Goal: Use online tool/utility: Utilize a website feature to perform a specific function

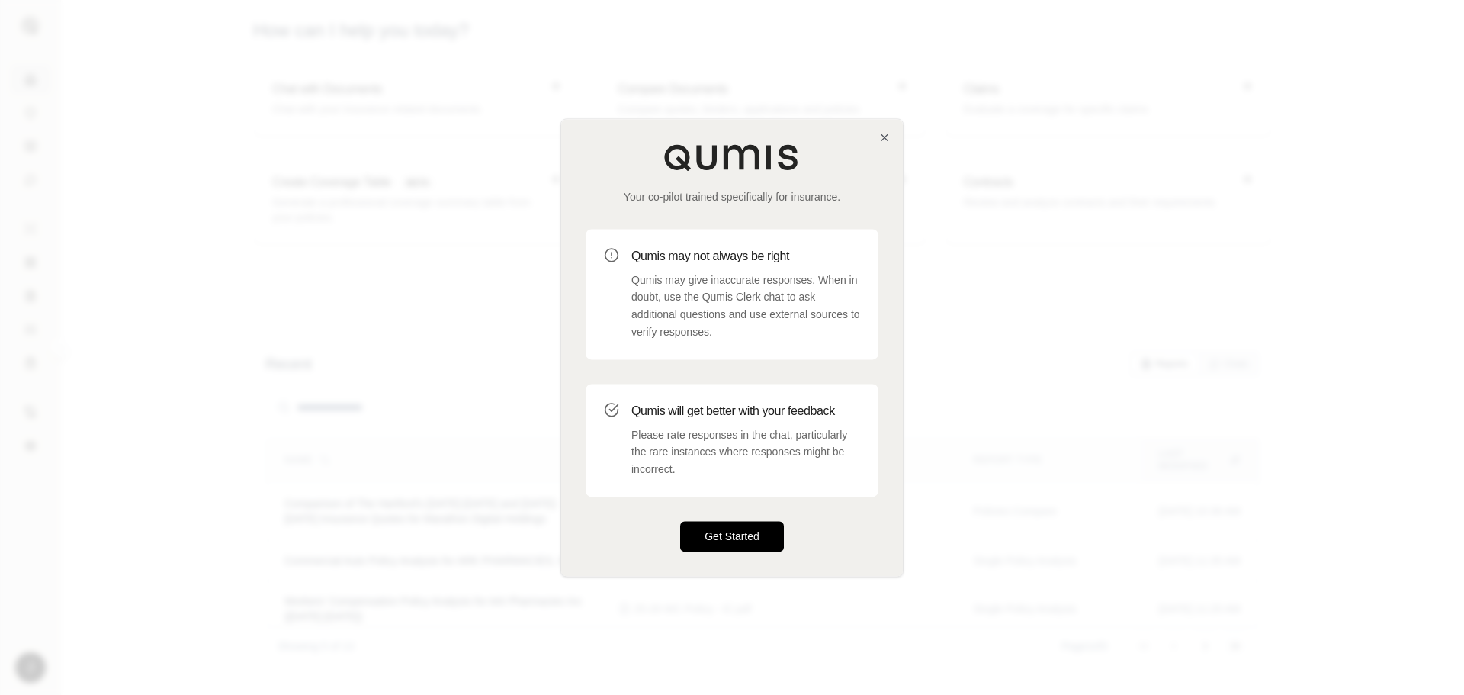
click at [742, 534] on button "Get Started" at bounding box center [732, 536] width 104 height 30
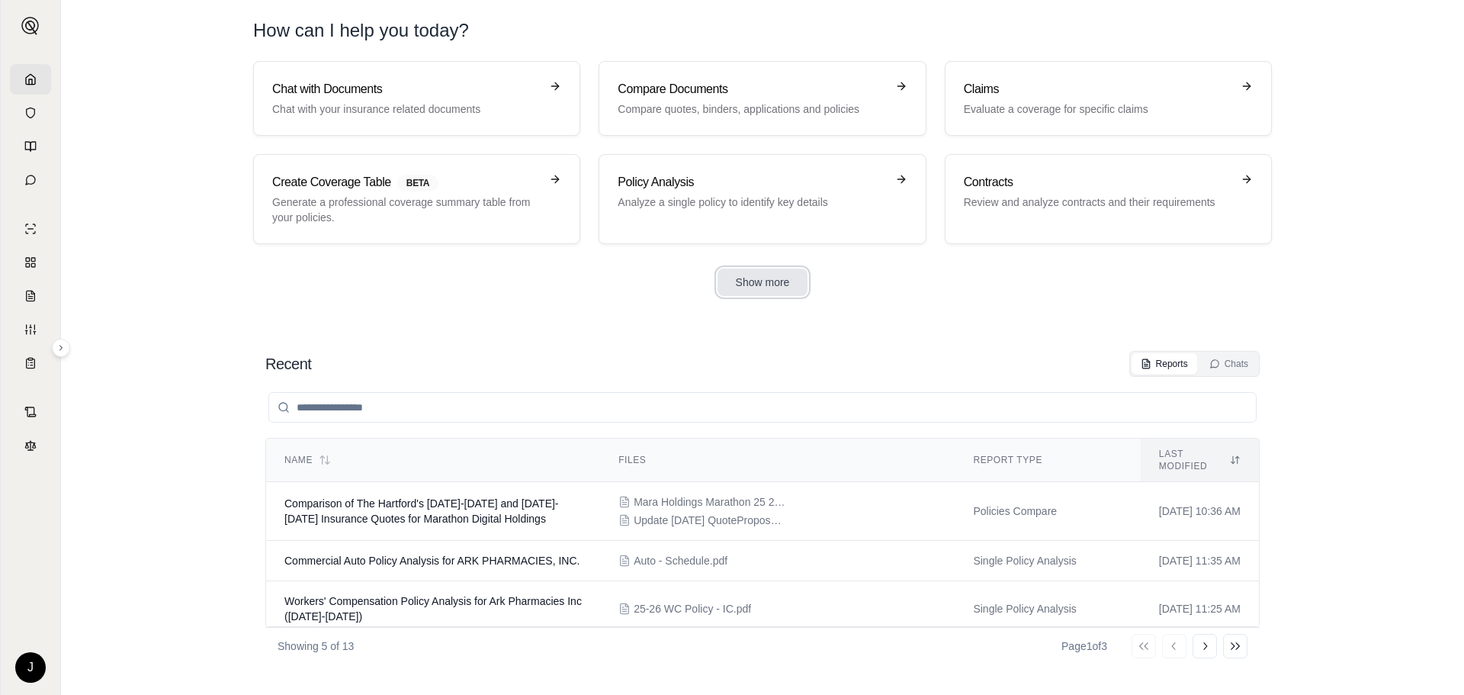
click at [756, 281] on button "Show more" at bounding box center [762, 281] width 91 height 27
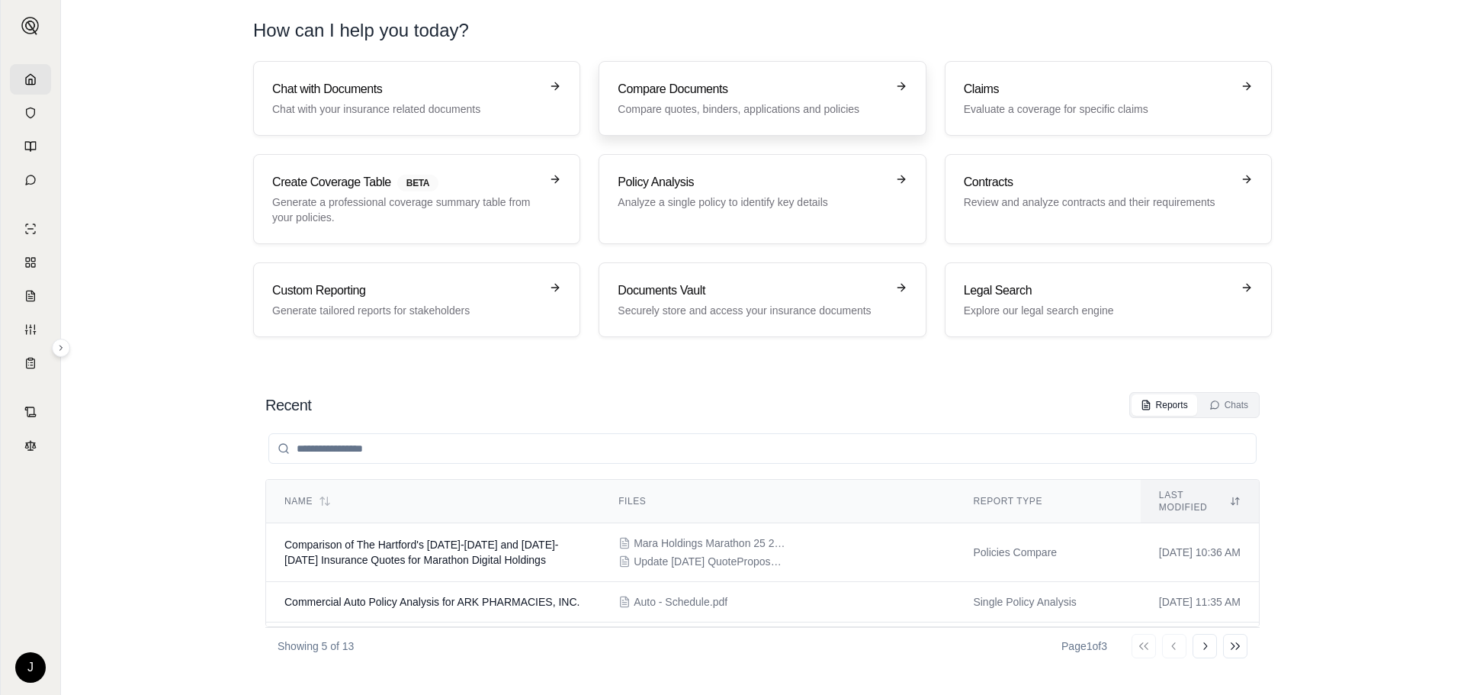
click at [689, 94] on h3 "Compare Documents" at bounding box center [752, 89] width 268 height 18
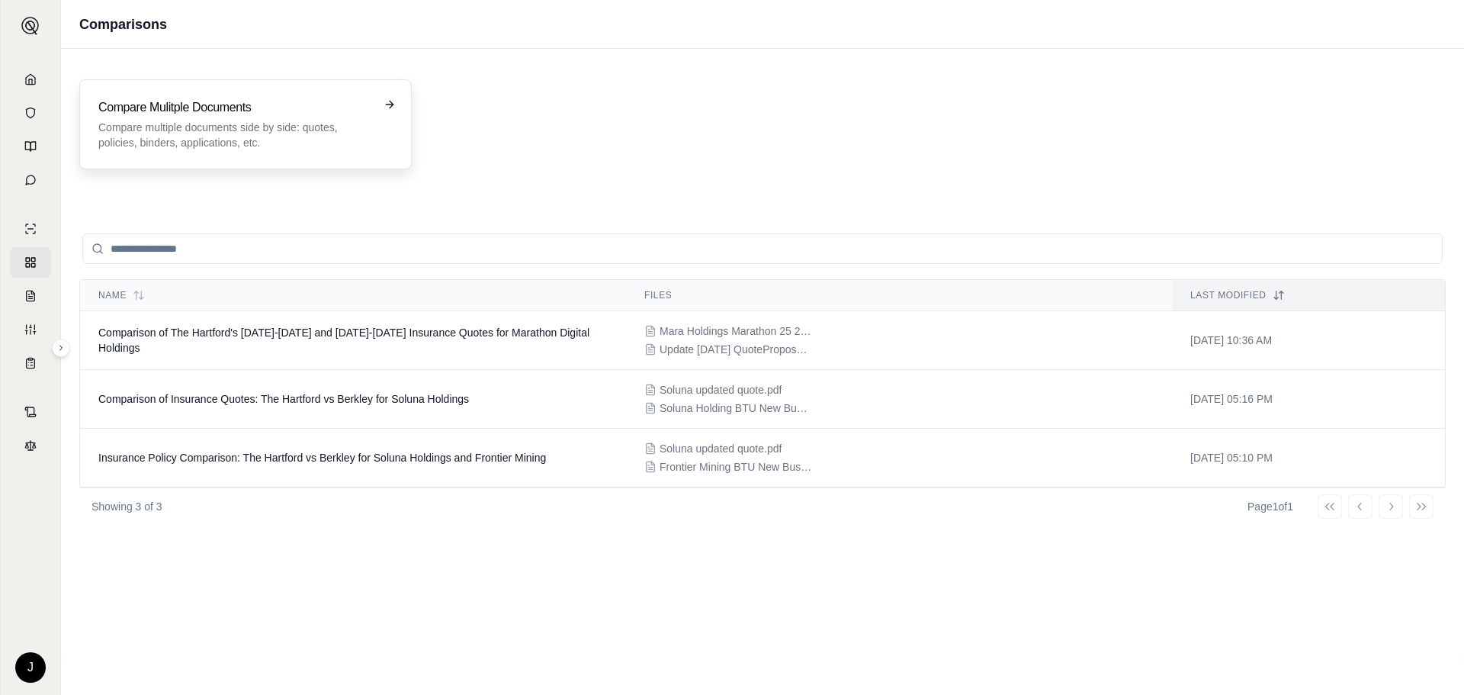
click at [253, 117] on div "Compare Mulitple Documents Compare multiple documents side by side: quotes, pol…" at bounding box center [234, 124] width 273 height 52
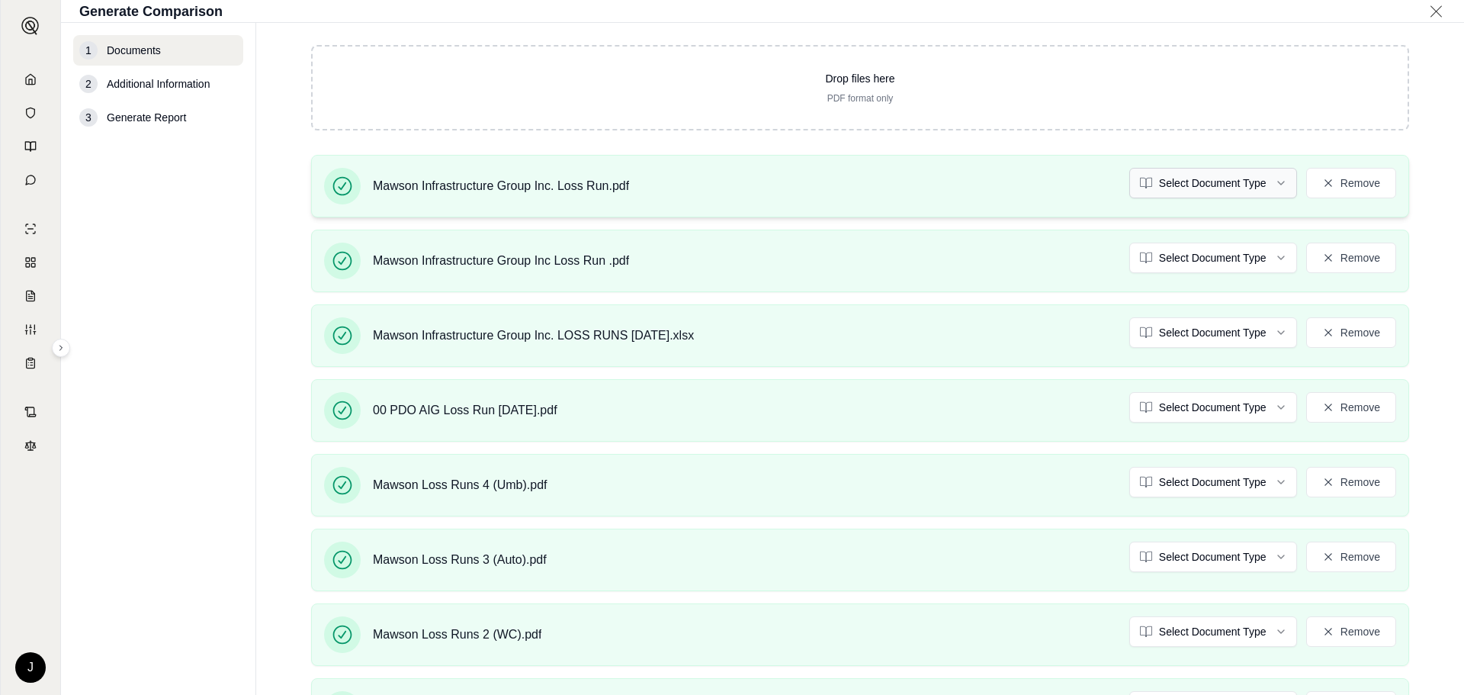
scroll to position [77, 0]
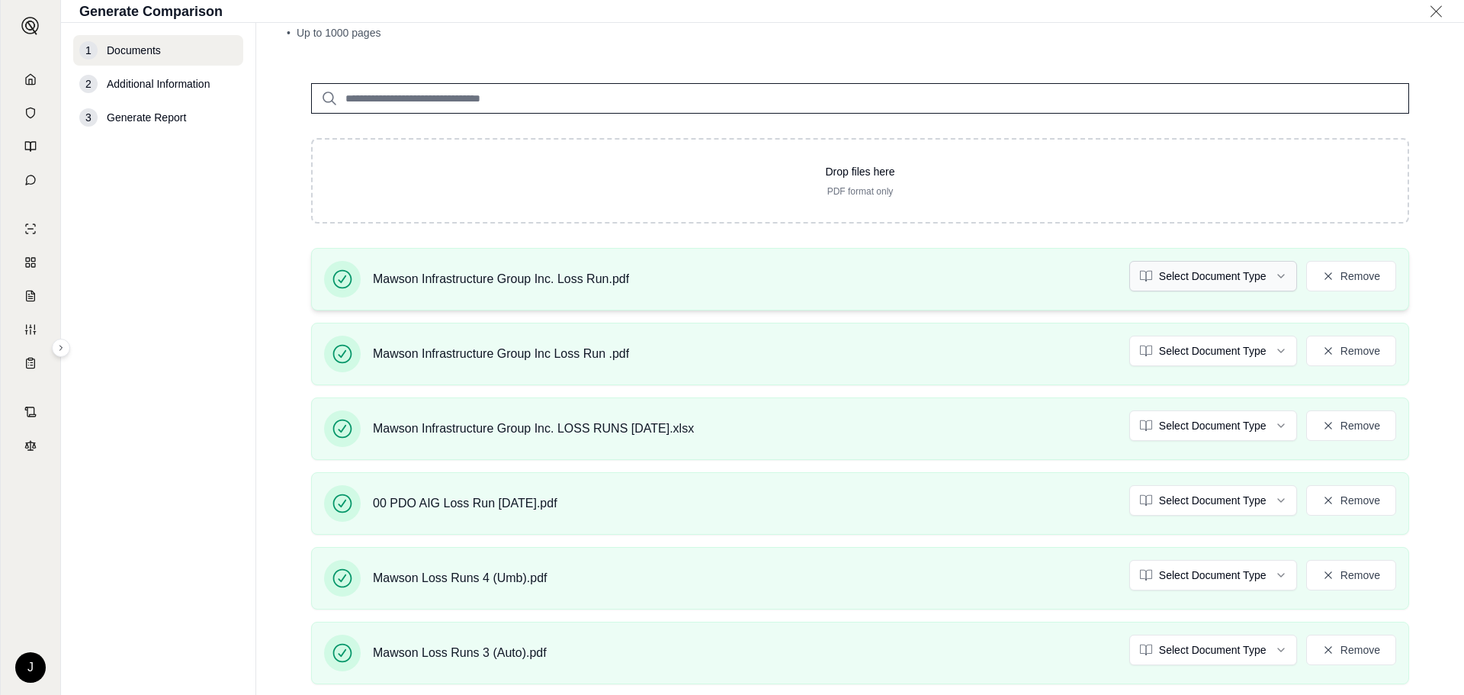
click at [1189, 278] on html "J Generate Comparison 1 Documents 2 Additional Information 3 Generate Report Do…" at bounding box center [732, 347] width 1464 height 695
click at [1173, 352] on html "Document type updated successfully J Generate Comparison 1 Documents 2 Addition…" at bounding box center [732, 347] width 1464 height 695
click at [1156, 424] on html "Document type updated successfully J Generate Comparison 1 Documents 2 Addition…" at bounding box center [732, 347] width 1464 height 695
click at [1177, 498] on html "Document type updated successfully Document type updated successfully J Generat…" at bounding box center [732, 347] width 1464 height 695
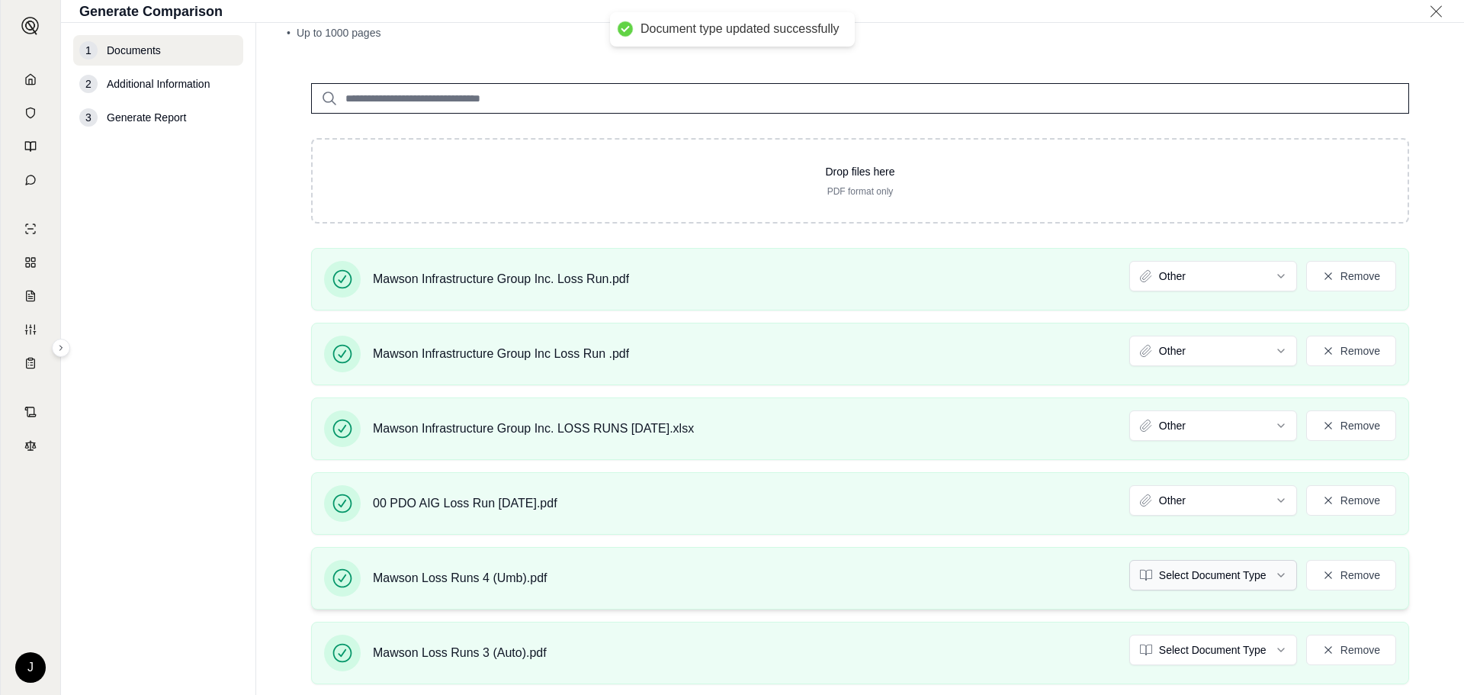
click at [1169, 579] on html "Document type updated successfully Document type updated successfully J Generat…" at bounding box center [732, 347] width 1464 height 695
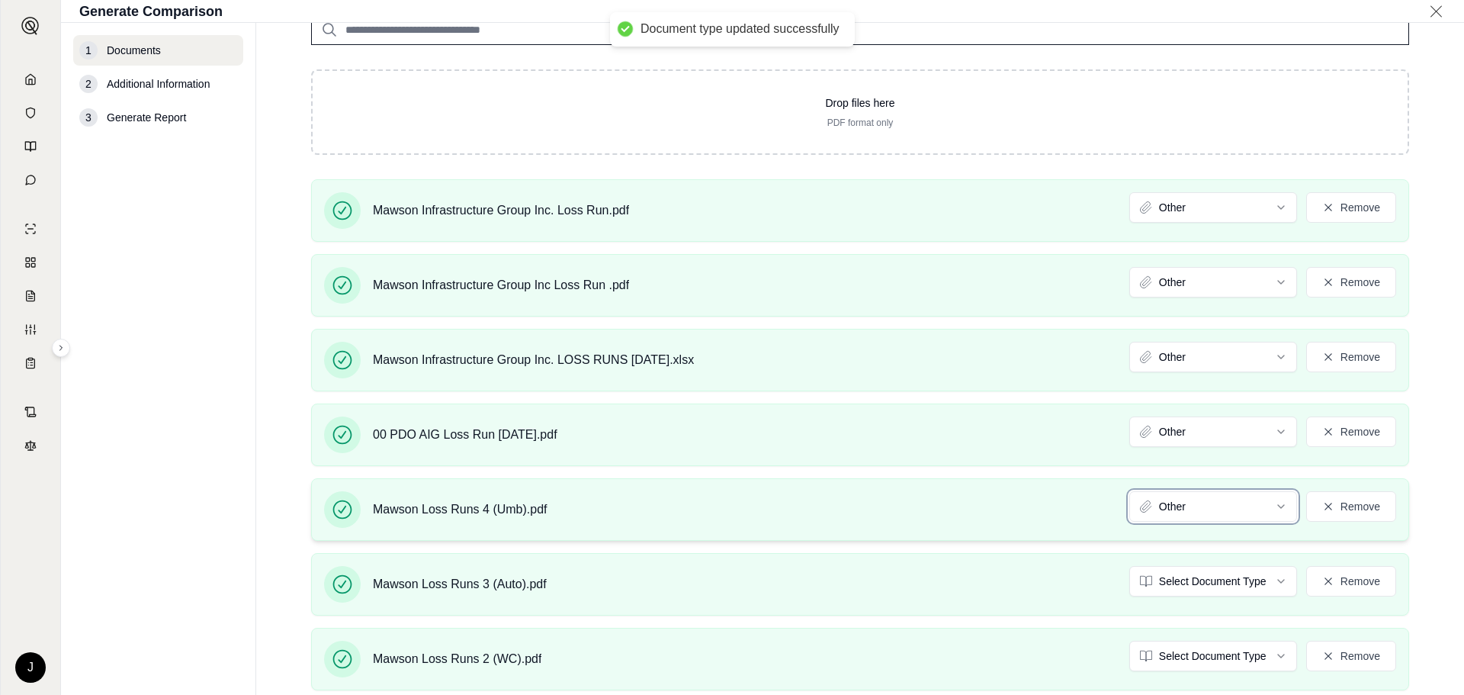
scroll to position [230, 0]
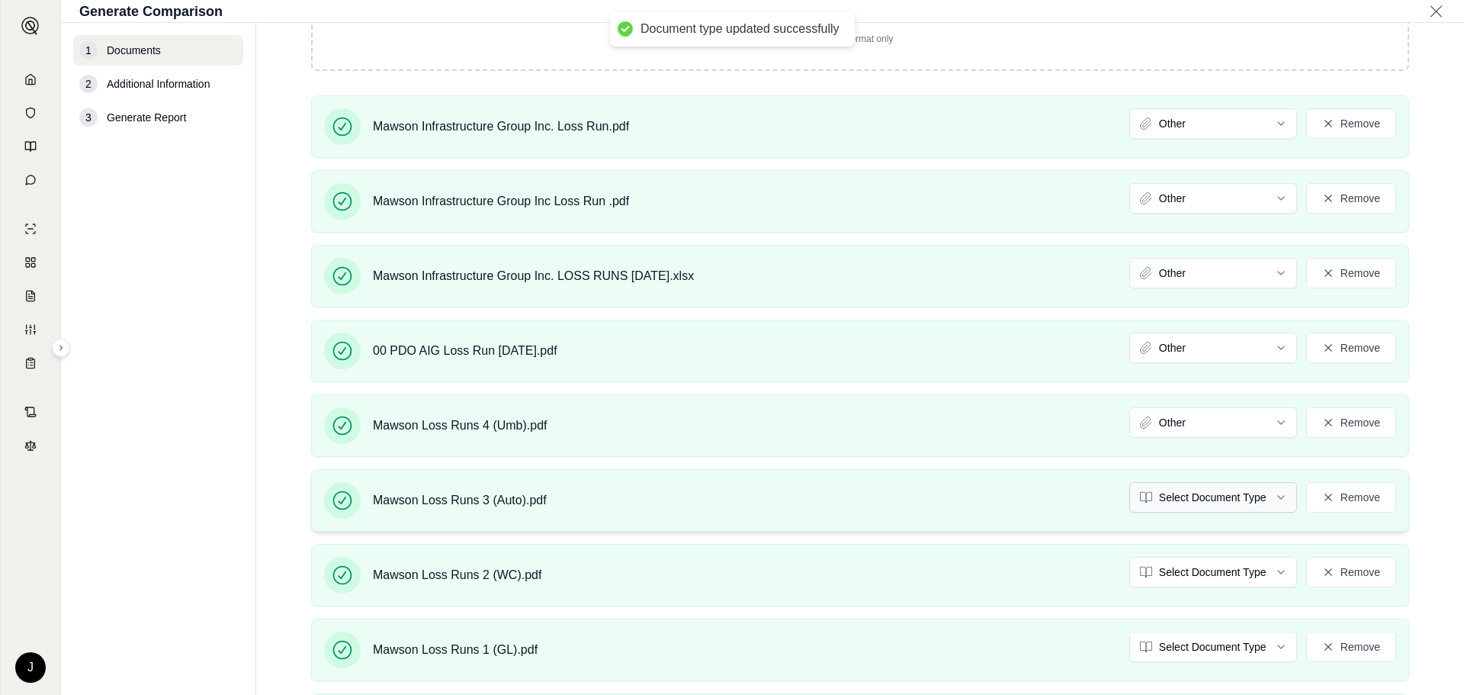
click at [1170, 493] on html "Document type updated successfully Document type updated successfully J Generat…" at bounding box center [732, 347] width 1464 height 695
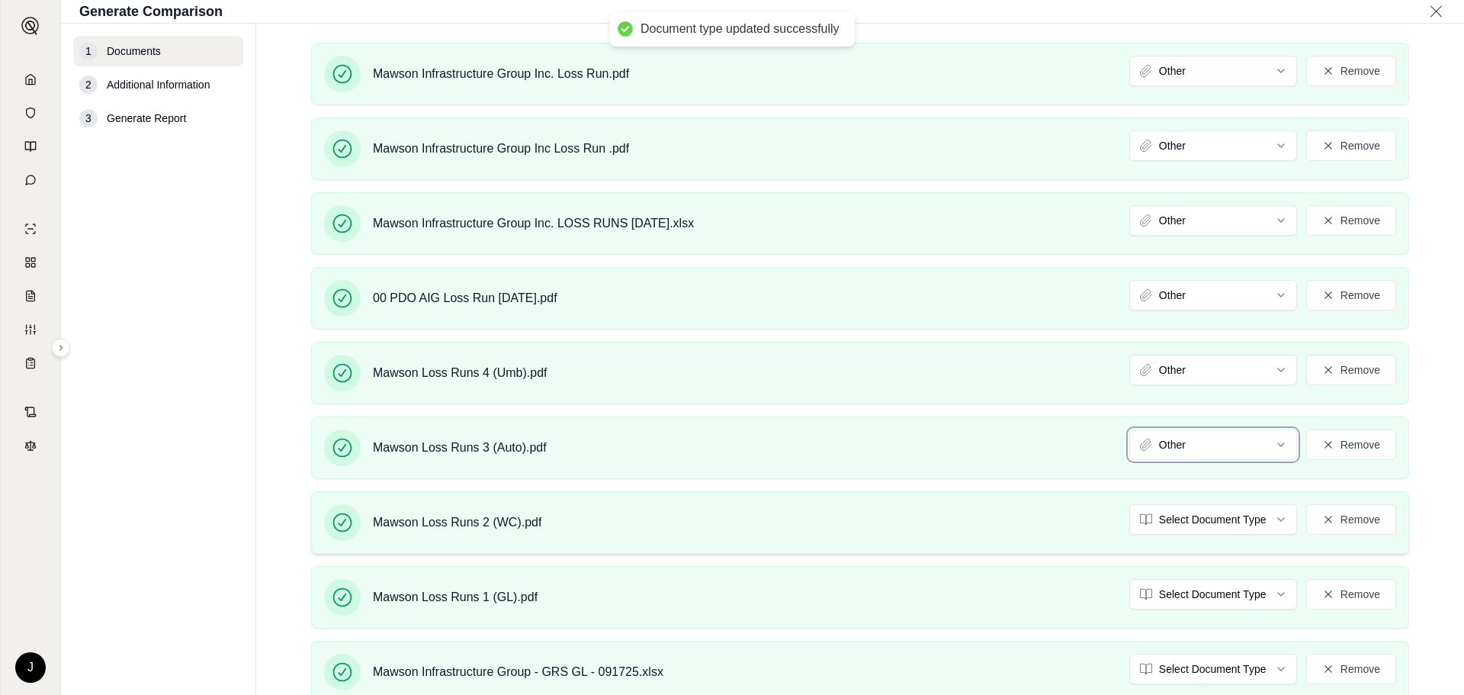
scroll to position [306, 0]
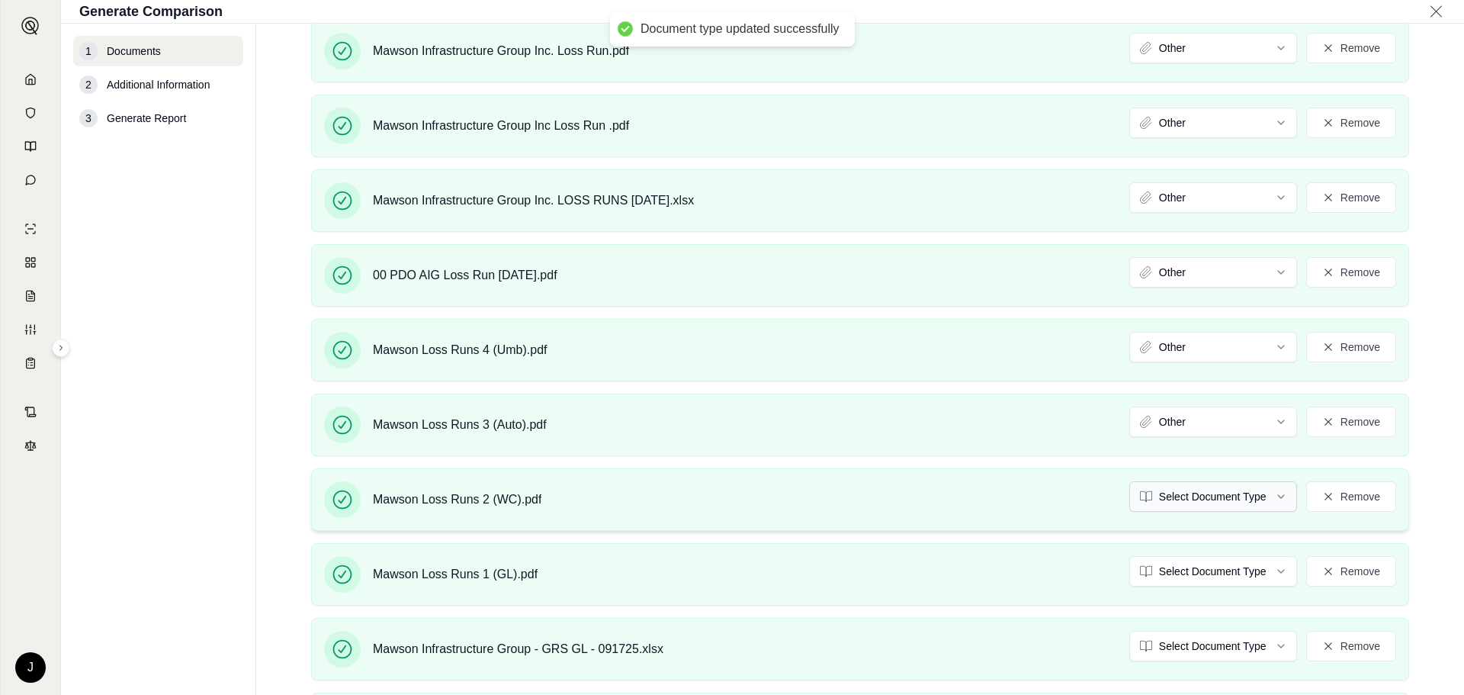
click at [1157, 493] on html "Document type updated successfully J Generate Comparison 1 Documents 2 Addition…" at bounding box center [732, 347] width 1464 height 695
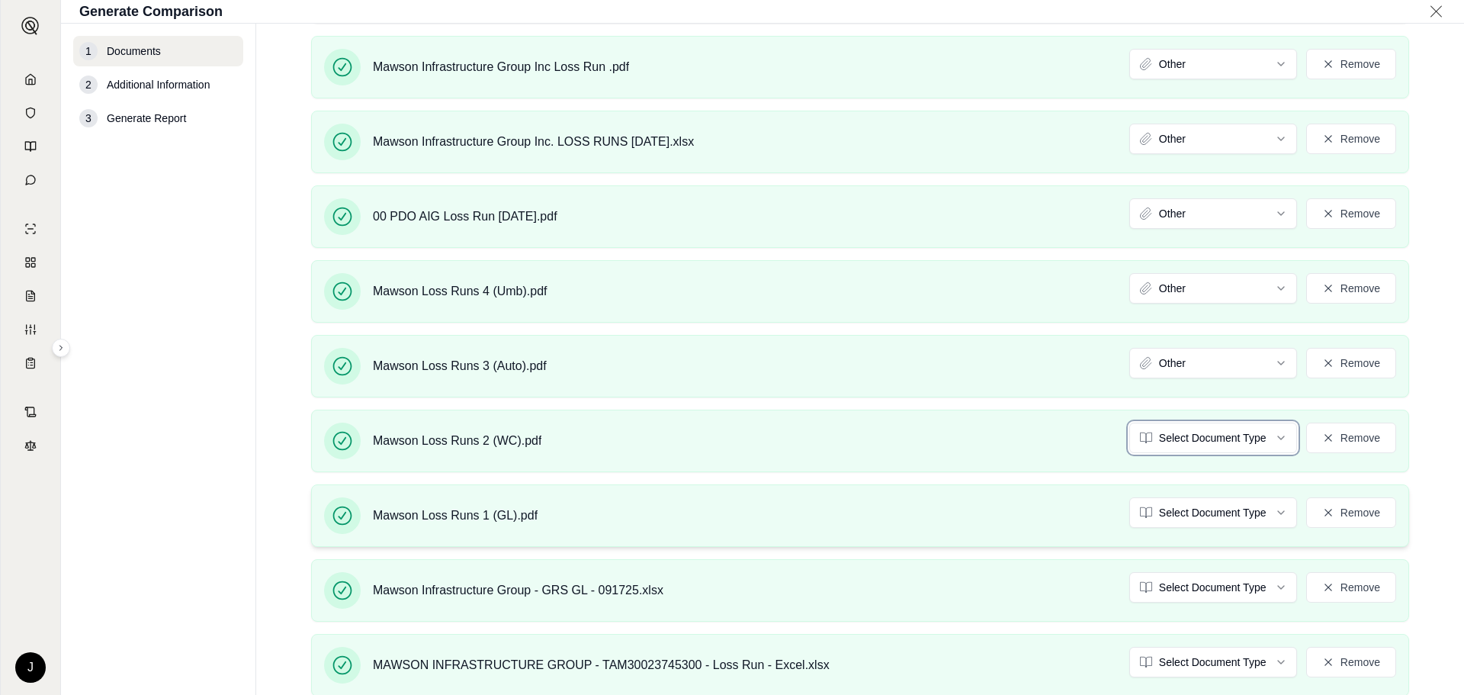
scroll to position [458, 0]
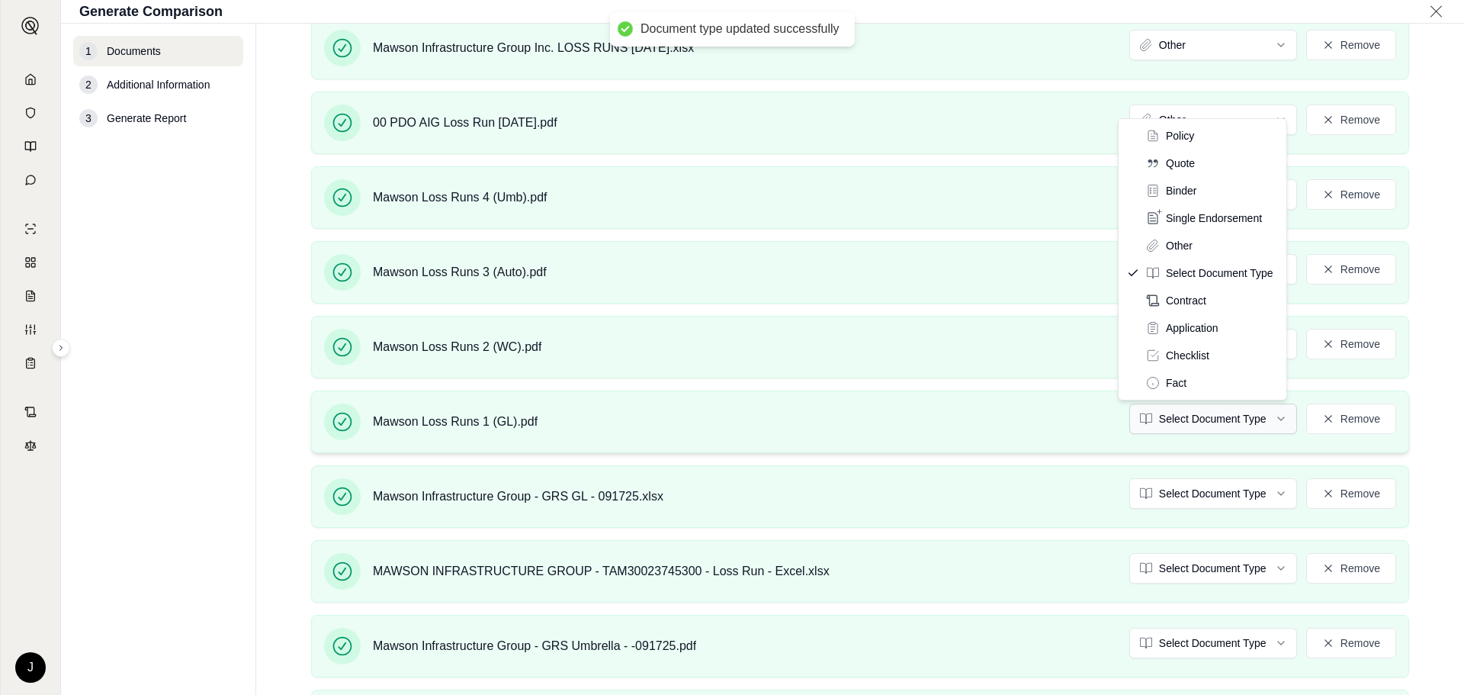
click at [1153, 417] on html "Document type updated successfully J Generate Comparison 1 Documents 2 Addition…" at bounding box center [732, 347] width 1464 height 695
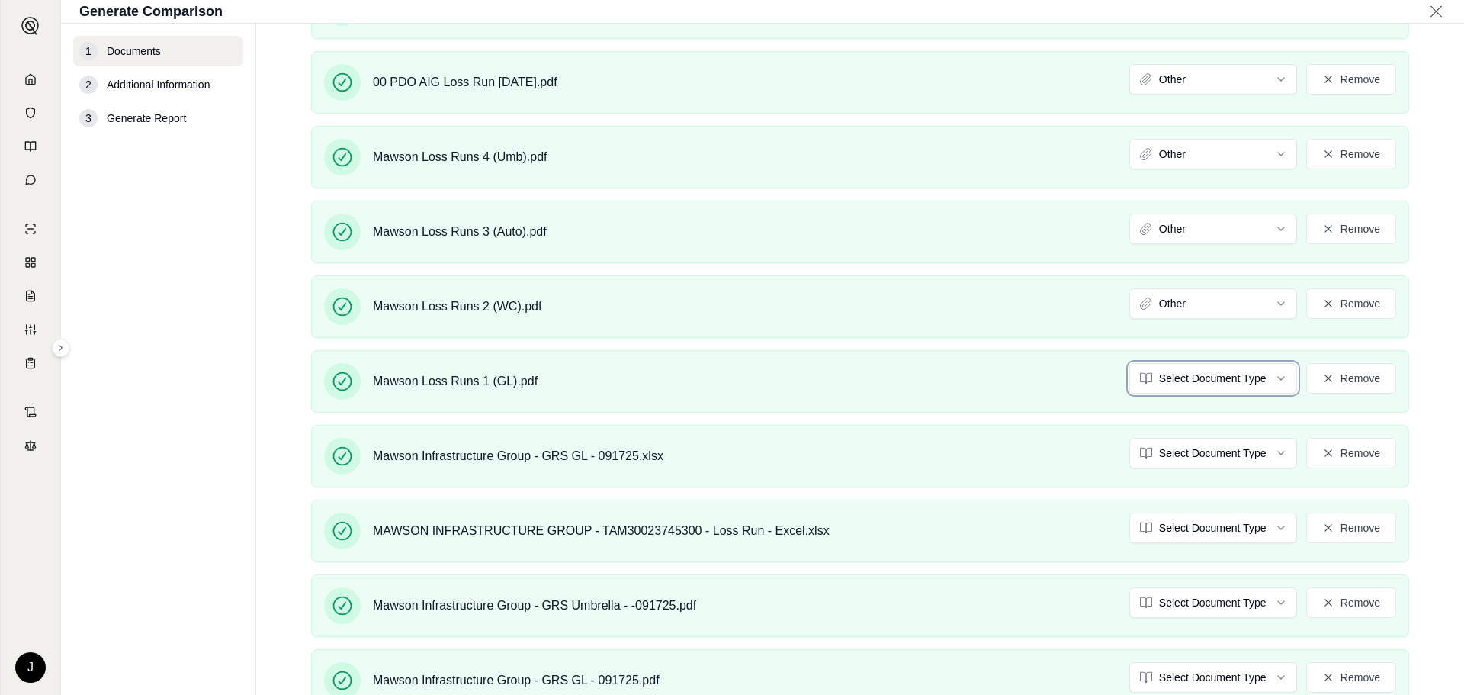
scroll to position [534, 0]
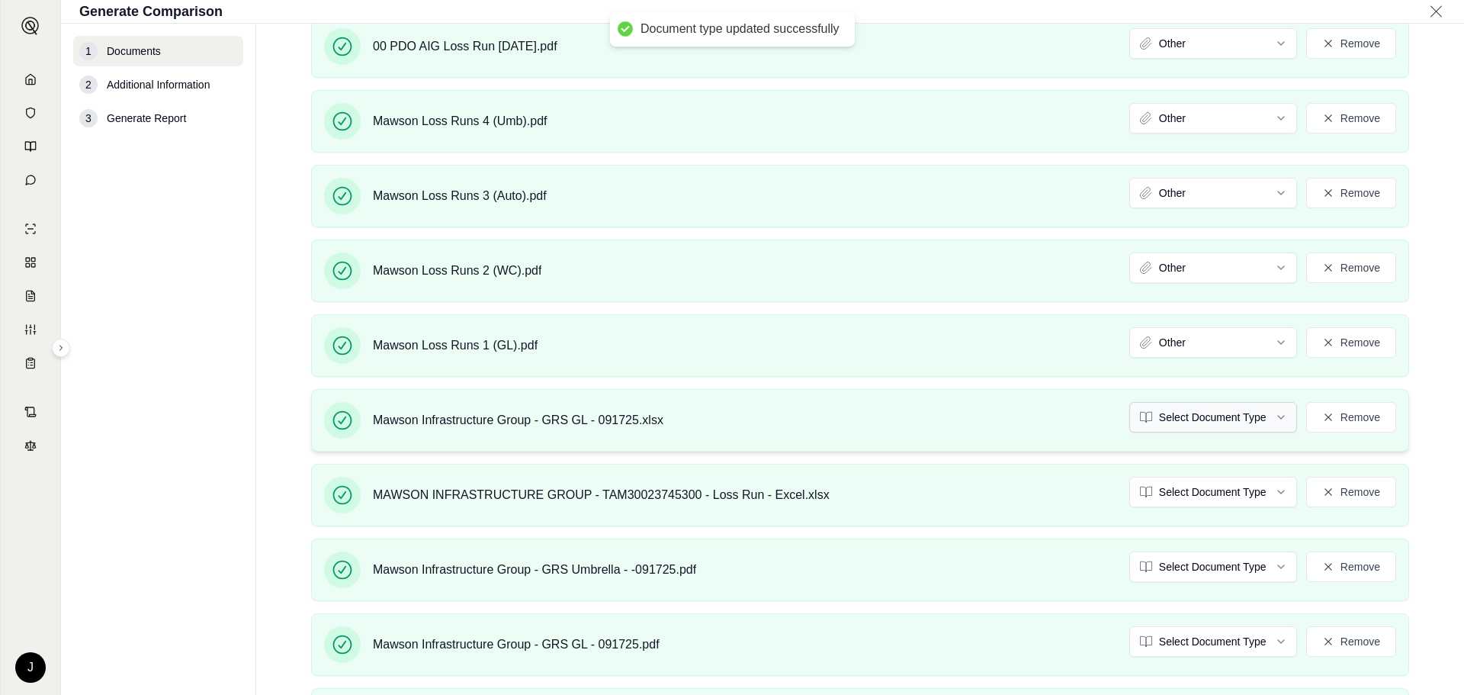
click at [1167, 416] on html "Document type updated successfully Document type updated successfully J Generat…" at bounding box center [732, 347] width 1464 height 695
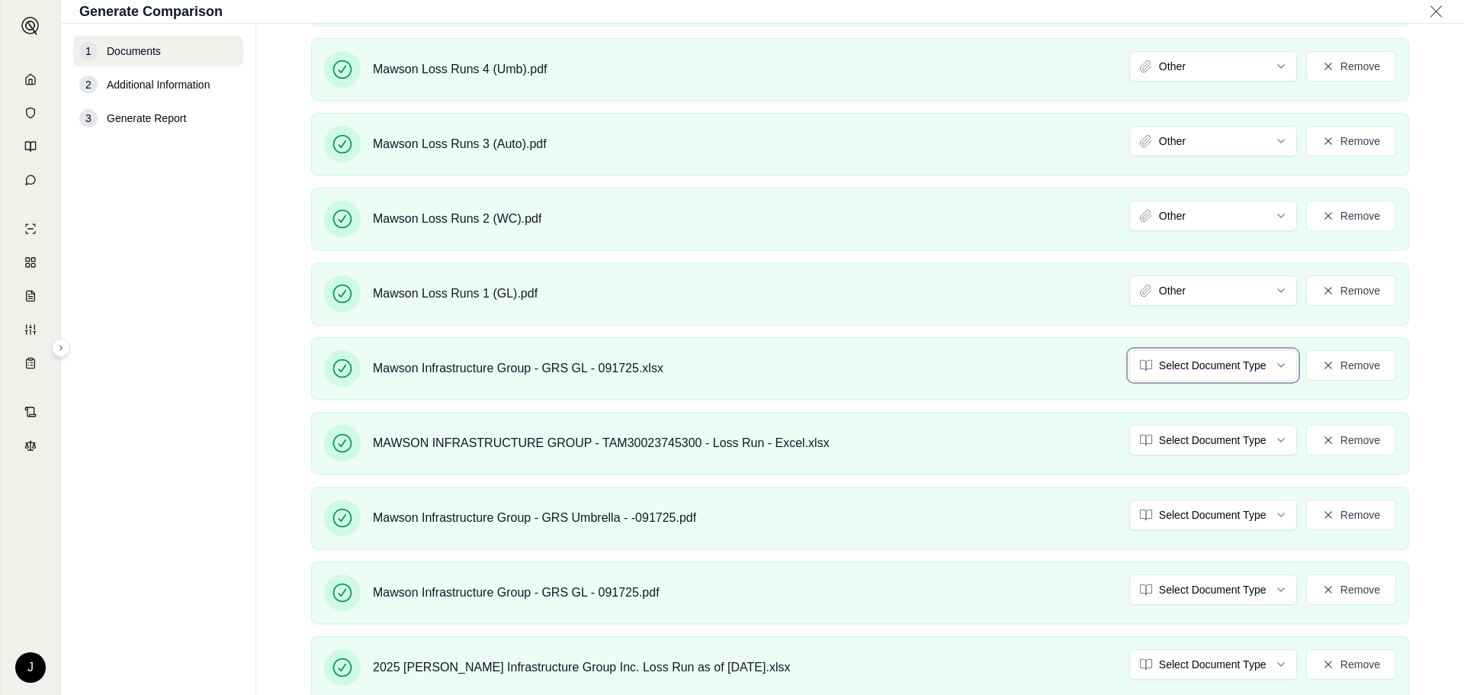
scroll to position [611, 0]
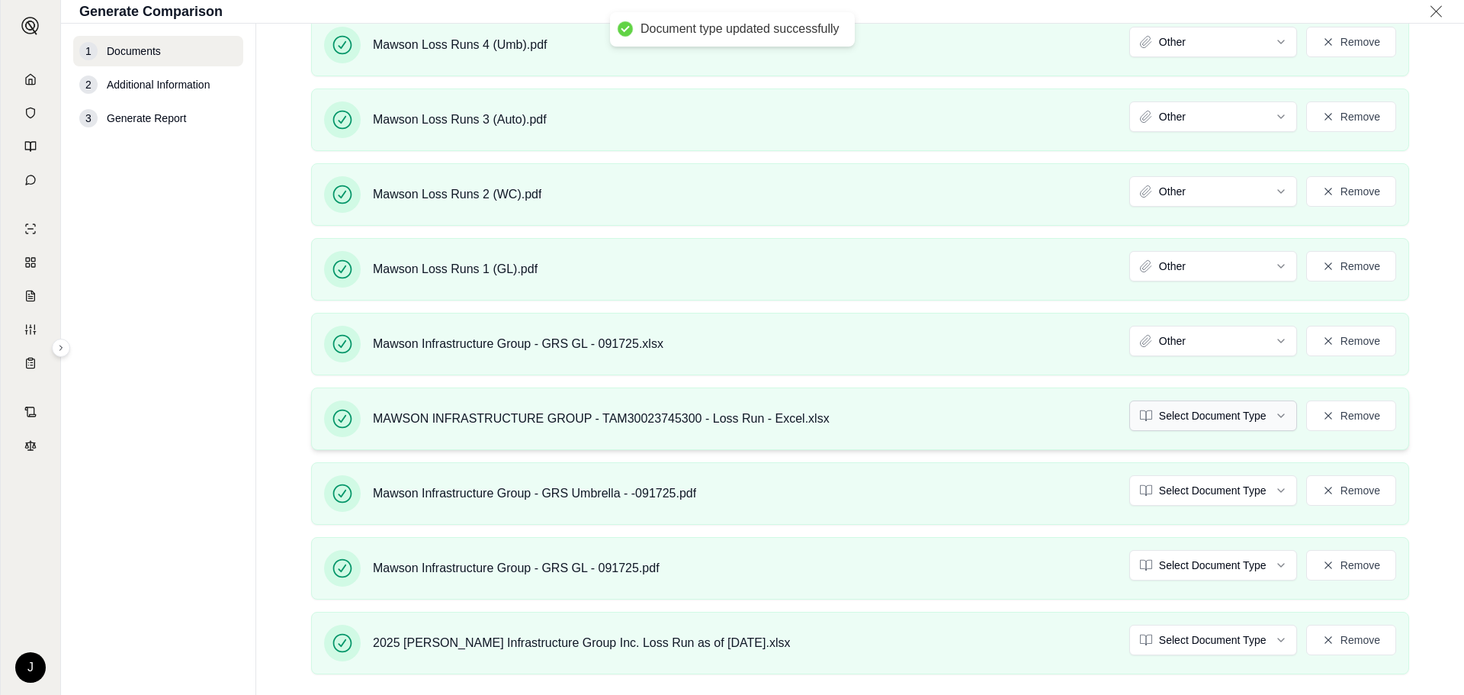
click at [1160, 424] on html "Document type updated successfully Document type updated successfully J Generat…" at bounding box center [732, 347] width 1464 height 695
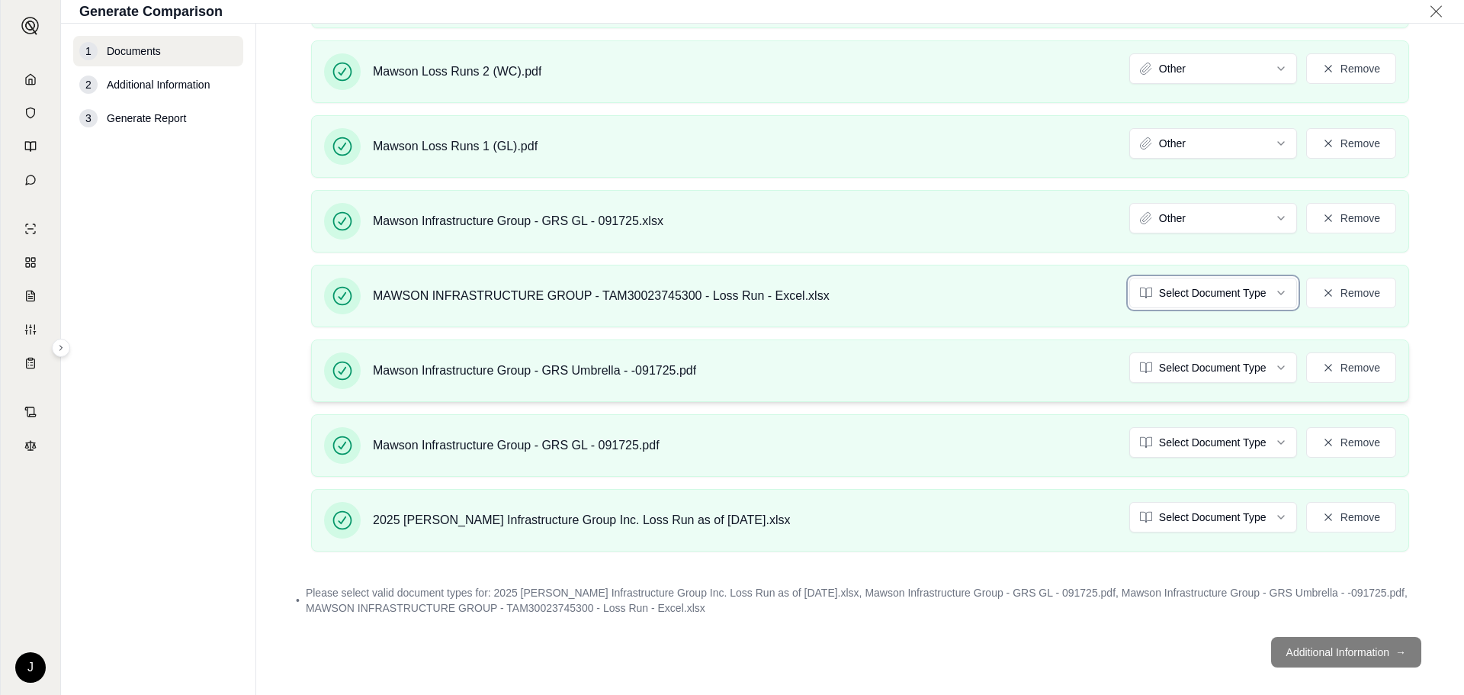
scroll to position [733, 0]
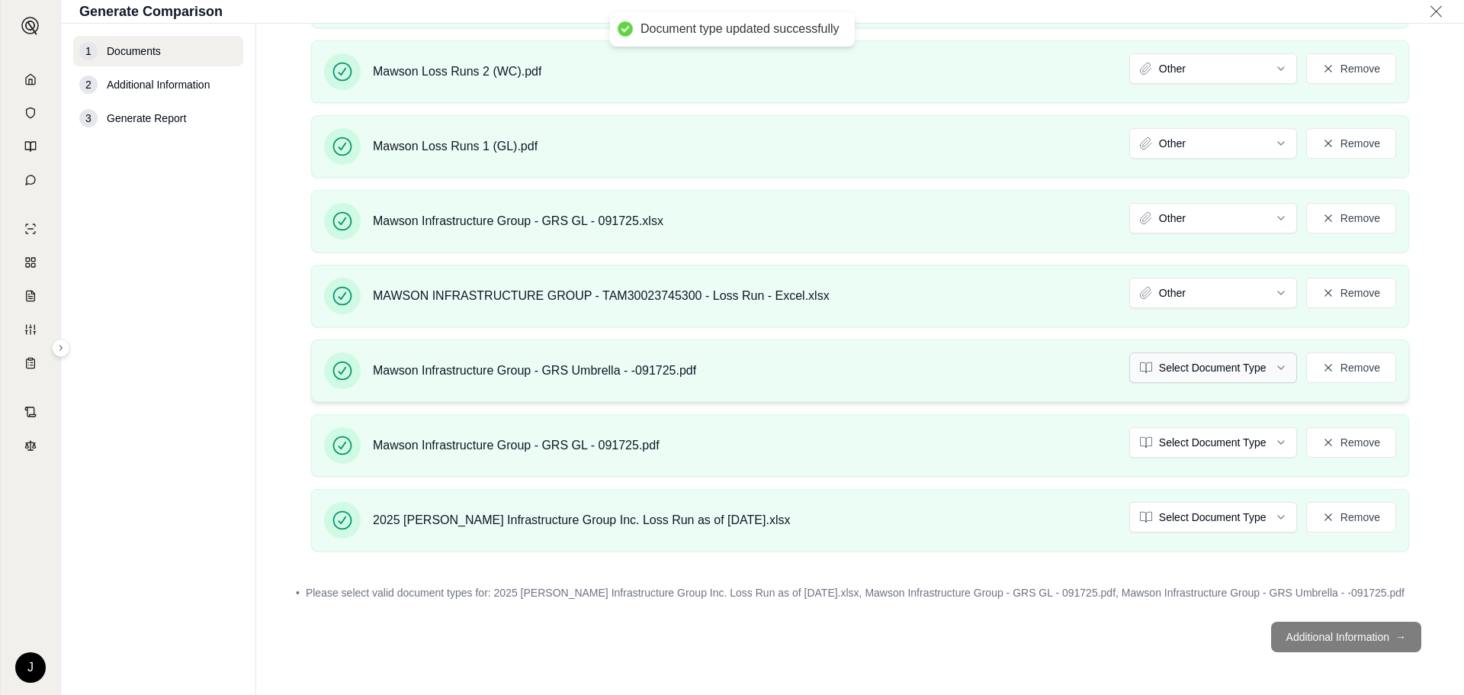
click at [1177, 364] on html "Document type updated successfully Document type updated successfully J Generat…" at bounding box center [732, 347] width 1464 height 695
click at [1157, 440] on html "Document type updated successfully J Generate Comparison 1 Documents 2 Addition…" at bounding box center [732, 347] width 1464 height 695
click at [1156, 515] on html "Document type updated successfully Document type updated successfully J Generat…" at bounding box center [732, 347] width 1464 height 695
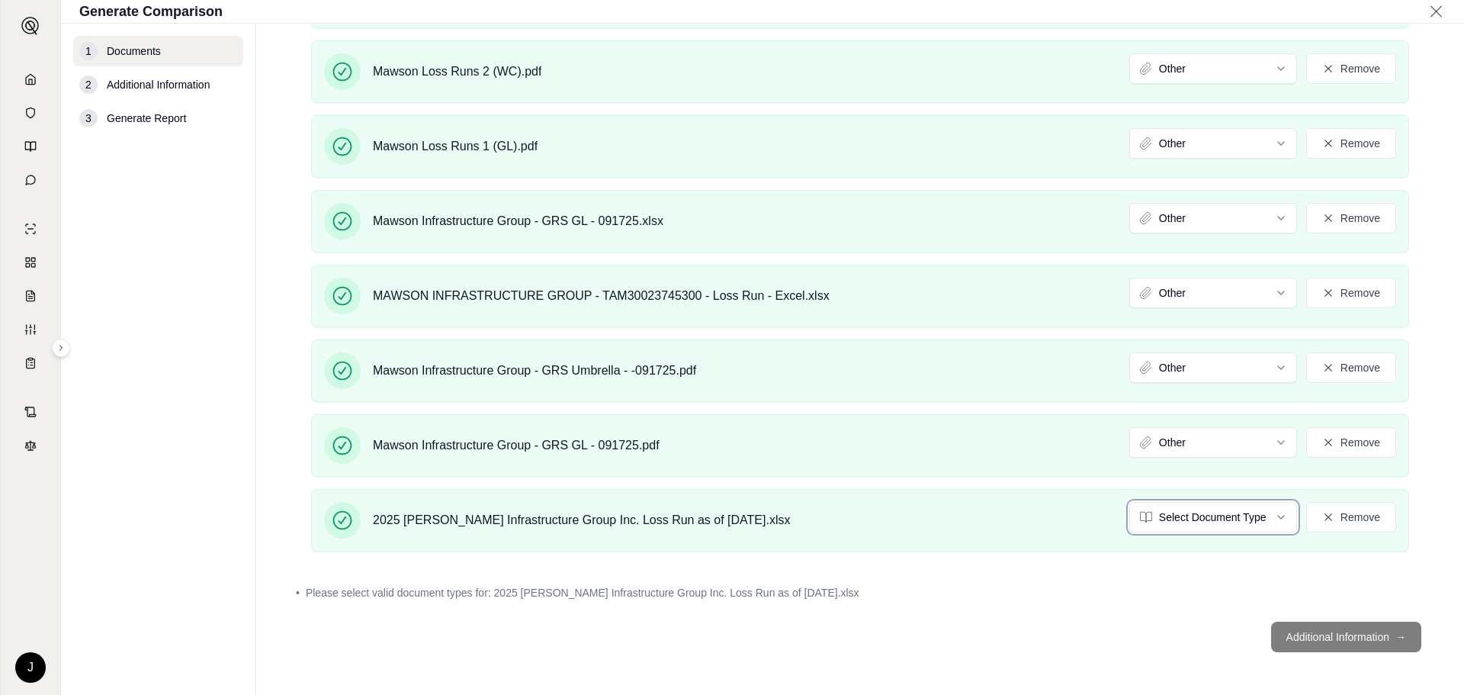
scroll to position [689, 0]
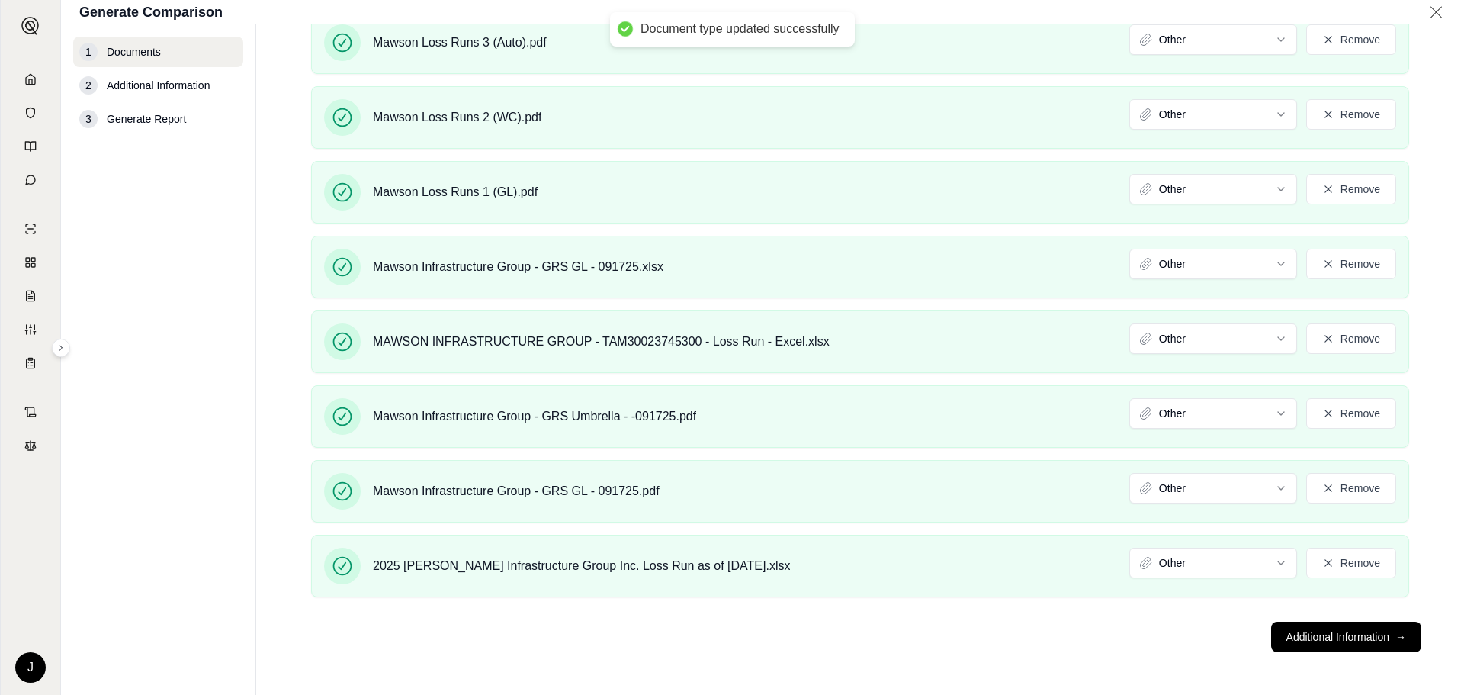
click at [1154, 628] on footer "Additional Information →" at bounding box center [860, 636] width 1147 height 55
click at [1316, 633] on button "Additional Information →" at bounding box center [1346, 636] width 150 height 30
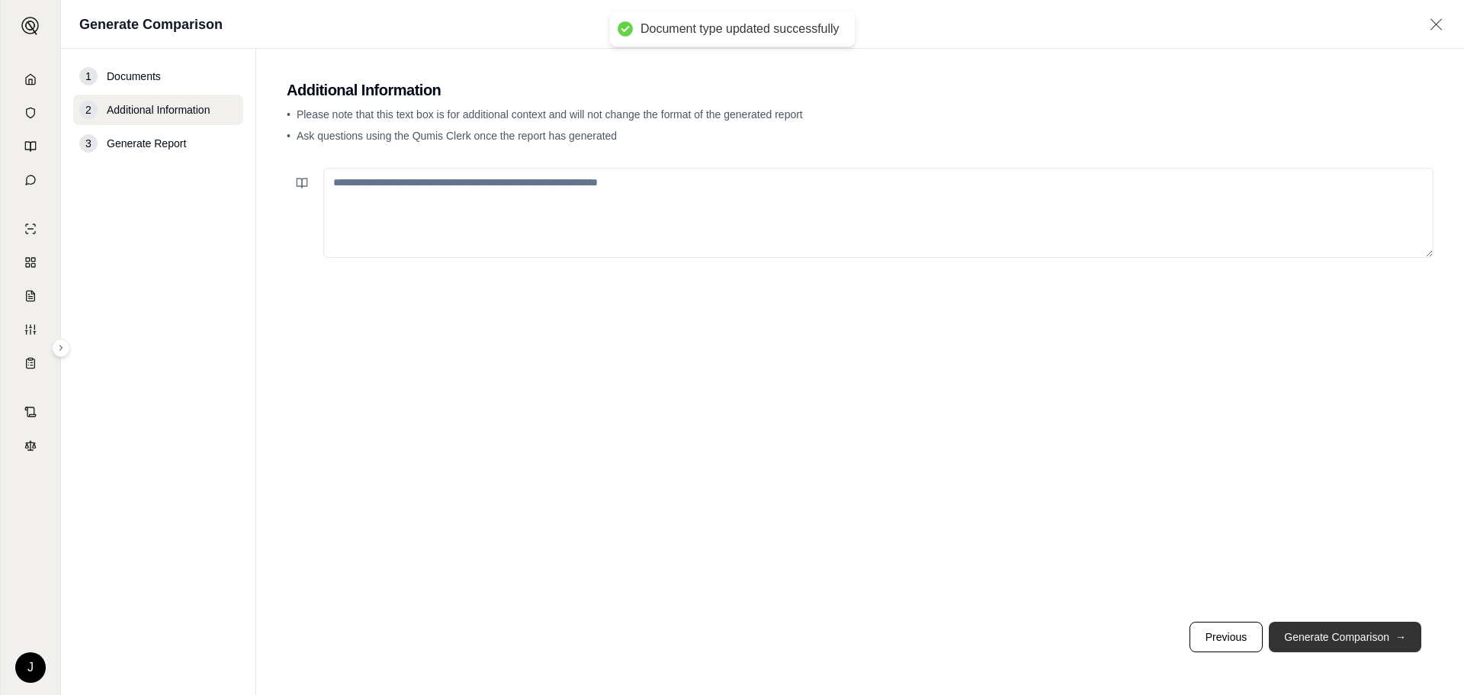
scroll to position [0, 0]
click at [419, 208] on textarea at bounding box center [878, 213] width 1110 height 90
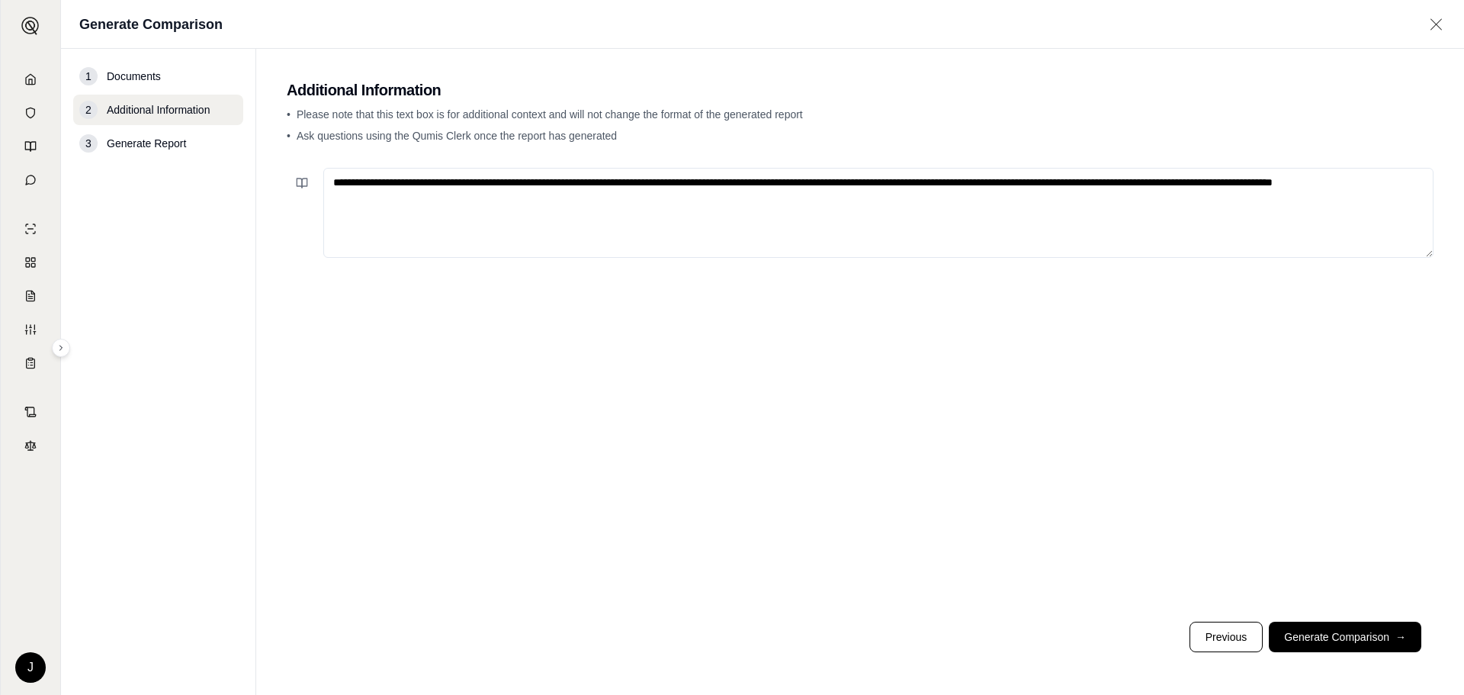
click at [424, 204] on textarea "**********" at bounding box center [878, 213] width 1110 height 90
drag, startPoint x: 427, startPoint y: 196, endPoint x: 388, endPoint y: 197, distance: 38.9
click at [388, 197] on textarea "**********" at bounding box center [878, 213] width 1110 height 90
type textarea "**********"
click at [1360, 629] on button "Generate Comparison →" at bounding box center [1345, 636] width 152 height 30
